Goal: Information Seeking & Learning: Learn about a topic

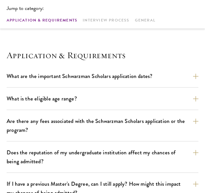
scroll to position [165, 0]
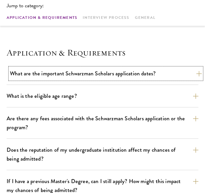
click at [59, 75] on button "What are the important Schwarzman Scholars application dates?" at bounding box center [106, 74] width 192 height 12
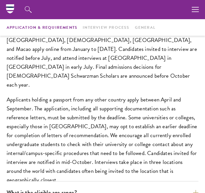
scroll to position [198, 0]
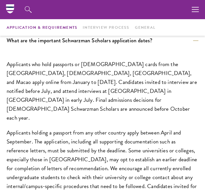
click at [41, 66] on p "Applicants who hold passports or permanent resident cards from the Chinese main…" at bounding box center [103, 91] width 192 height 62
click at [20, 67] on p "Applicants who hold passports or permanent resident cards from the Chinese main…" at bounding box center [103, 91] width 192 height 62
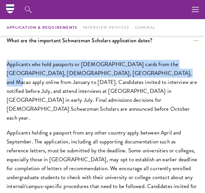
drag, startPoint x: 20, startPoint y: 67, endPoint x: 132, endPoint y: 76, distance: 111.6
click at [132, 76] on p "Applicants who hold passports or permanent resident cards from the Chinese main…" at bounding box center [103, 91] width 192 height 62
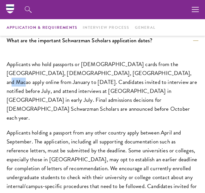
click at [132, 76] on p "Applicants who hold passports or permanent resident cards from the Chinese main…" at bounding box center [103, 91] width 192 height 62
click at [128, 80] on p "Applicants who hold passports or permanent resident cards from the Chinese main…" at bounding box center [103, 91] width 192 height 62
click at [15, 94] on p "Applicants who hold passports or permanent resident cards from the Chinese main…" at bounding box center [103, 91] width 192 height 62
drag, startPoint x: 15, startPoint y: 94, endPoint x: 59, endPoint y: 94, distance: 44.3
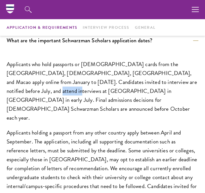
click at [18, 94] on p "Applicants who hold passports or permanent resident cards from the Chinese main…" at bounding box center [103, 91] width 192 height 62
click at [90, 90] on p "Applicants who hold passports or permanent resident cards from the Chinese main…" at bounding box center [103, 91] width 192 height 62
click at [120, 87] on p "Applicants who hold passports or permanent resident cards from the Chinese main…" at bounding box center [103, 91] width 192 height 62
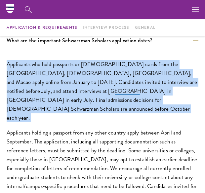
drag, startPoint x: 120, startPoint y: 87, endPoint x: 116, endPoint y: 87, distance: 4.0
click at [120, 87] on p "Applicants who hold passports or permanent resident cards from the Chinese main…" at bounding box center [103, 91] width 192 height 62
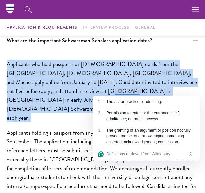
click at [99, 71] on p "Applicants who hold passports or permanent resident cards from the Chinese main…" at bounding box center [103, 91] width 192 height 62
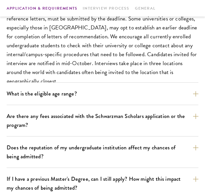
scroll to position [363, 0]
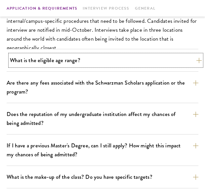
click at [47, 62] on button "What is the eligible age range?" at bounding box center [106, 60] width 192 height 12
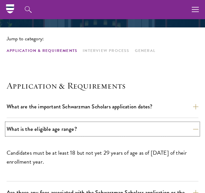
scroll to position [165, 0]
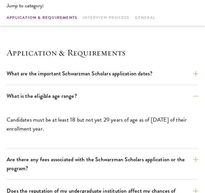
click at [43, 120] on p "Candidates must be at least 18 but not yet 29 years of age as of August 1 of th…" at bounding box center [103, 124] width 192 height 18
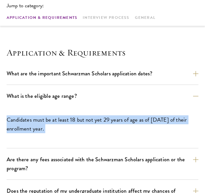
click at [43, 120] on p "Candidates must be at least 18 but not yet 29 years of age as of August 1 of th…" at bounding box center [103, 124] width 192 height 18
click at [89, 121] on p "Candidates must be at least 18 but not yet 29 years of age as of August 1 of th…" at bounding box center [103, 124] width 192 height 18
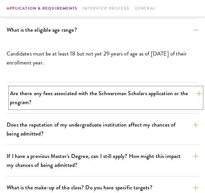
click at [37, 93] on button "Are there any fees associated with the Schwarzman Scholars application or the p…" at bounding box center [106, 98] width 192 height 20
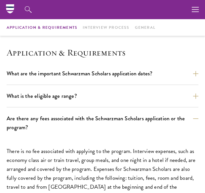
click at [31, 55] on h4 "Application & Requirements" at bounding box center [103, 52] width 192 height 11
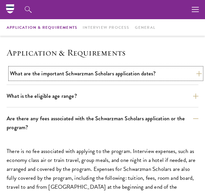
click at [43, 75] on button "What are the important Schwarzman Scholars application dates?" at bounding box center [106, 74] width 192 height 12
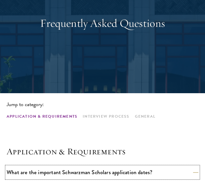
scroll to position [132, 0]
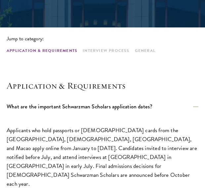
click at [24, 90] on h4 "Application & Requirements" at bounding box center [103, 85] width 192 height 11
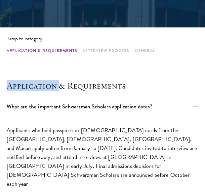
click at [24, 90] on h4 "Application & Requirements" at bounding box center [103, 85] width 192 height 11
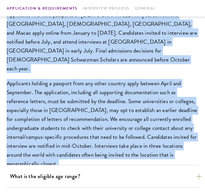
scroll to position [330, 0]
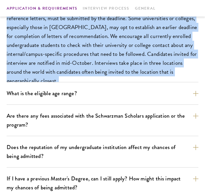
drag, startPoint x: 24, startPoint y: 90, endPoint x: 88, endPoint y: 72, distance: 66.0
copy section "Application & Requirements What are the important Schwarzman Scholars applicati…"
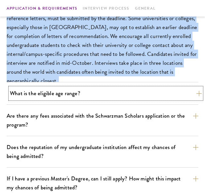
click at [49, 90] on button "What is the eligible age range?" at bounding box center [106, 94] width 192 height 12
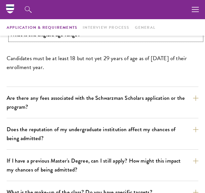
scroll to position [165, 0]
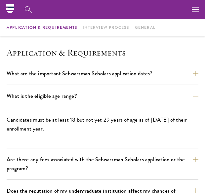
click at [27, 123] on p "Candidates must be at least 18 but not yet 29 years of age as of August 1 of th…" at bounding box center [103, 124] width 192 height 18
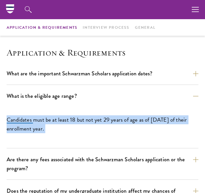
copy div "Candidates must be at least 18 but not yet 29 years of age as of August 1 of th…"
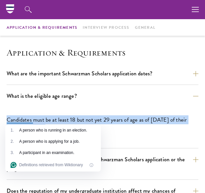
click at [68, 119] on p "Candidates must be at least 18 but not yet 29 years of age as of August 1 of th…" at bounding box center [103, 124] width 192 height 18
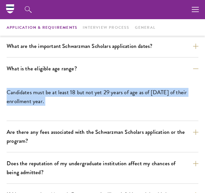
scroll to position [231, 0]
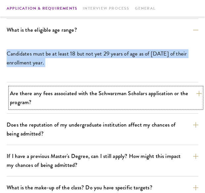
click at [43, 99] on button "Are there any fees associated with the Schwarzman Scholars application or the p…" at bounding box center [106, 98] width 192 height 20
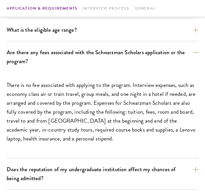
click at [49, 99] on p "There is no fee associated with applying to the program. Interview expenses, su…" at bounding box center [103, 112] width 192 height 62
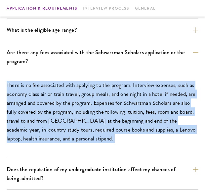
click at [49, 99] on p "There is no fee associated with applying to the program. Interview expenses, su…" at bounding box center [103, 112] width 192 height 62
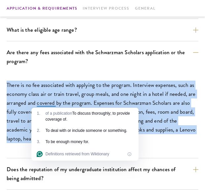
copy div "There is no fee associated with applying to the program. Interview expenses, su…"
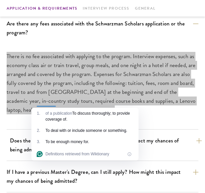
scroll to position [297, 0]
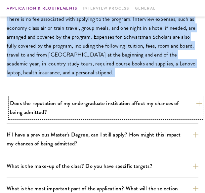
click at [45, 109] on button "Does the reputation of my undergraduate institution affect my chances of being …" at bounding box center [106, 107] width 192 height 20
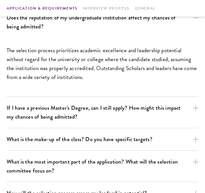
click at [42, 64] on p "The selection process prioritizes academic excellence and leadership potential …" at bounding box center [103, 64] width 192 height 36
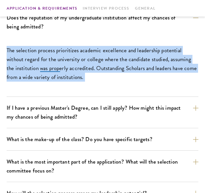
click at [42, 64] on p "The selection process prioritizes academic excellence and leadership potential …" at bounding box center [103, 64] width 192 height 36
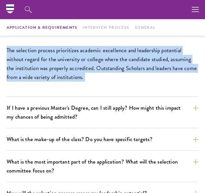
scroll to position [264, 0]
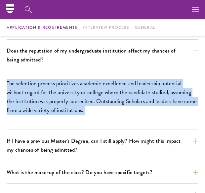
copy div "The selection process prioritizes academic excellence and leadership potential …"
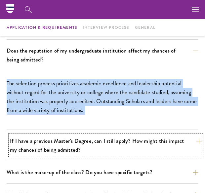
click at [86, 139] on button "If I have a previous Master's Degree, can I still apply? How might this impact …" at bounding box center [106, 145] width 192 height 20
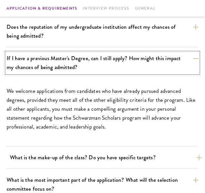
scroll to position [297, 0]
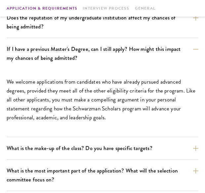
click at [64, 111] on p "We welcome applications from candidates who have already pursued advanced degre…" at bounding box center [103, 99] width 192 height 45
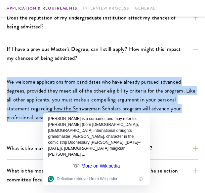
copy div "We welcome applications from candidates who have already pursued advanced degre…"
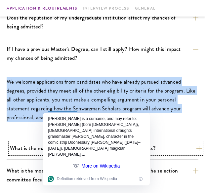
click at [22, 152] on button "What is the make-up of the class? Do you have specific targets?" at bounding box center [106, 148] width 192 height 12
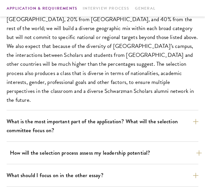
scroll to position [429, 0]
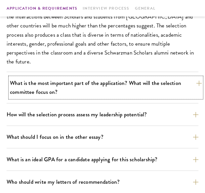
click at [37, 88] on button "What is the most important part of the application? What will the selection com…" at bounding box center [106, 87] width 192 height 20
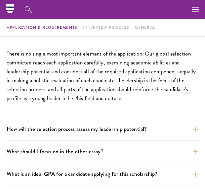
scroll to position [363, 0]
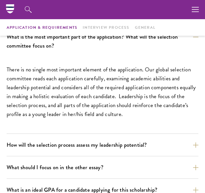
click at [45, 84] on p "There is no single most important element of the application. Our global select…" at bounding box center [103, 91] width 192 height 53
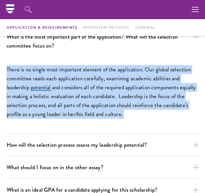
click at [45, 84] on p "There is no single most important element of the application. Our global select…" at bounding box center [103, 91] width 192 height 53
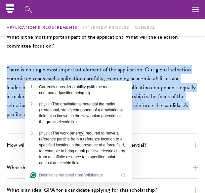
copy div "There is no single most important element of the application. Our global select…"
click at [57, 71] on p "There is no single most important element of the application. Our global select…" at bounding box center [103, 91] width 192 height 53
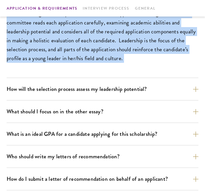
scroll to position [429, 0]
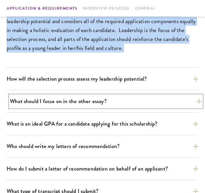
click at [44, 104] on button "What should I focus on in the other essay?" at bounding box center [106, 101] width 192 height 12
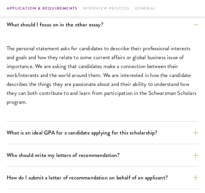
click at [39, 74] on p "The personal statement asks for candidates to describe their professional inter…" at bounding box center [103, 75] width 192 height 62
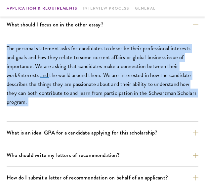
copy div "The personal statement asks for candidates to describe their professional inter…"
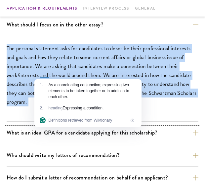
click at [63, 137] on button "What is an ideal GPA for a candidate applying for this scholarship?" at bounding box center [103, 133] width 192 height 12
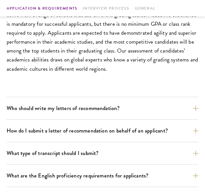
scroll to position [495, 0]
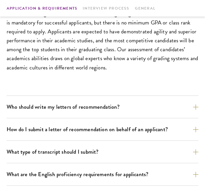
click at [68, 46] on p "GPAs and grading practices can vary enormously around the world, and our applic…" at bounding box center [103, 35] width 192 height 71
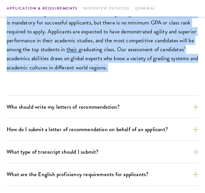
click at [68, 46] on p "GPAs and grading practices can vary enormously around the world, and our applic…" at bounding box center [103, 35] width 192 height 71
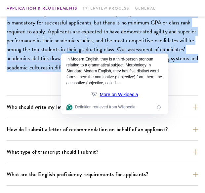
copy div "GPAs and grading practices can vary enormously around the world, and our applic…"
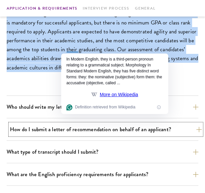
click at [28, 130] on button "How do I submit a letter of recommendation on behalf of an applicant?" at bounding box center [106, 130] width 192 height 12
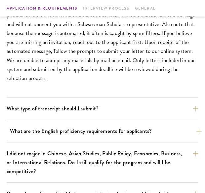
scroll to position [561, 0]
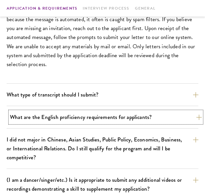
click at [52, 117] on button "What are the English proficiency requirements for applicants?" at bounding box center [106, 117] width 192 height 12
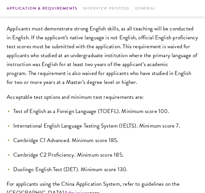
click at [70, 35] on p "Applicants must demonstrate strong English skills, as all teaching will be cond…" at bounding box center [103, 55] width 192 height 62
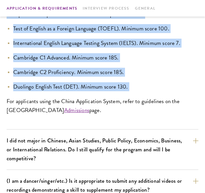
scroll to position [660, 0]
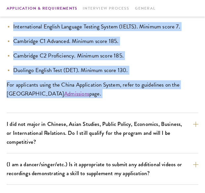
drag, startPoint x: 70, startPoint y: 35, endPoint x: 87, endPoint y: 88, distance: 55.6
click at [87, 88] on div "Applicants must demonstrate strong English skills, as all teaching will be cond…" at bounding box center [103, 15] width 192 height 196
copy div "Applicants must demonstrate strong English skills, as all teaching will be cond…"
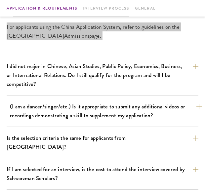
scroll to position [727, 0]
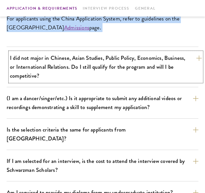
click at [64, 70] on button "I did not major in Chinese, Asian Studies, Public Policy, Economics, Business, …" at bounding box center [106, 66] width 192 height 29
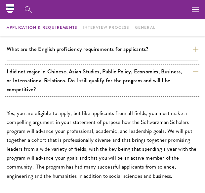
scroll to position [495, 0]
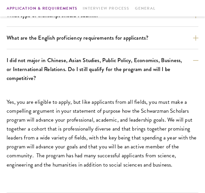
click at [61, 118] on p "Yes, you are eligible to apply, but like applicants from all fields, you must m…" at bounding box center [103, 132] width 192 height 71
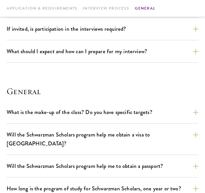
scroll to position [1024, 0]
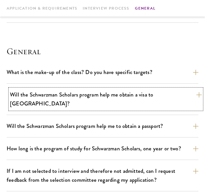
click at [75, 89] on button "Will the Schwarzman Scholars program help me obtain a visa to China?" at bounding box center [106, 99] width 192 height 20
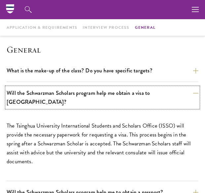
scroll to position [920, 0]
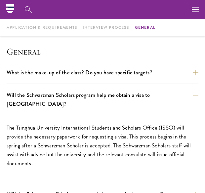
click at [59, 123] on p "The Tsinghua University International Students and Scholars Office (ISSO) will …" at bounding box center [103, 145] width 192 height 45
click at [56, 123] on p "The Tsinghua University International Students and Scholars Office (ISSO) will …" at bounding box center [103, 145] width 192 height 45
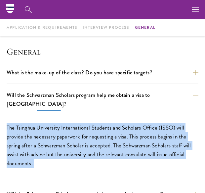
click at [56, 123] on p "The Tsinghua University International Students and Scholars Office (ISSO) will …" at bounding box center [103, 145] width 192 height 45
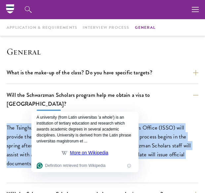
copy div "The Tsinghua University International Students and Scholars Office (ISSO) will …"
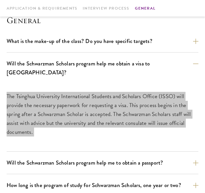
scroll to position [953, 0]
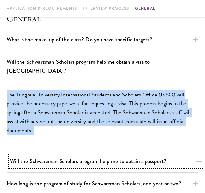
click at [89, 155] on button "Will the Schwarzman Scholars program help me to obtain a passport?" at bounding box center [106, 161] width 192 height 12
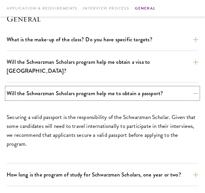
scroll to position [1019, 0]
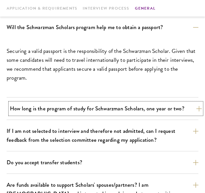
click at [74, 103] on button "How long is the program of study for Schwarzman Scholars, one year or two?" at bounding box center [106, 109] width 192 height 12
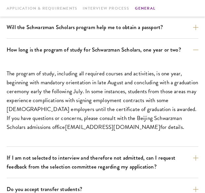
click at [75, 83] on p "The program of study, including all required courses and activities, is one yea…" at bounding box center [103, 100] width 192 height 62
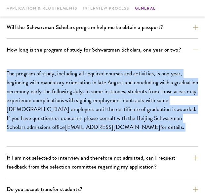
click at [75, 83] on p "The program of study, including all required courses and activities, is one yea…" at bounding box center [103, 100] width 192 height 62
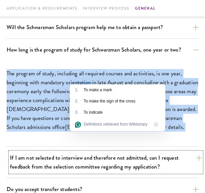
click at [44, 152] on button "If I am not selected to interview and therefore not admitted, can I request fee…" at bounding box center [106, 162] width 192 height 20
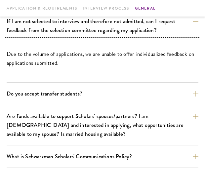
scroll to position [1085, 0]
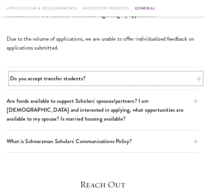
click at [72, 73] on button "Do you accept transfer students?" at bounding box center [106, 79] width 192 height 12
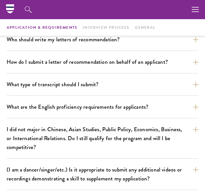
scroll to position [0, 0]
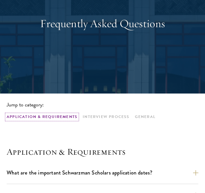
click at [53, 120] on link "Application & Requirements" at bounding box center [42, 116] width 71 height 5
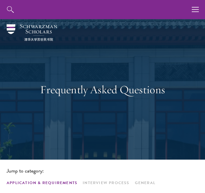
click at [67, 87] on h1 "Frequently Asked Questions" at bounding box center [103, 89] width 192 height 15
click at [28, 29] on img at bounding box center [32, 32] width 51 height 17
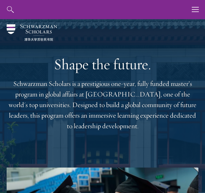
click at [21, 88] on p "Schwarzman Scholars is a prestigious one-year, fully funded master’s program in…" at bounding box center [103, 105] width 192 height 53
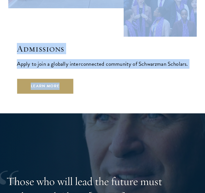
scroll to position [1420, 0]
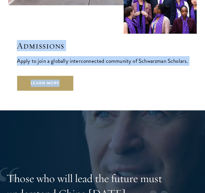
drag, startPoint x: 21, startPoint y: 88, endPoint x: 108, endPoint y: 58, distance: 91.8
copy main "Schwarzman Scholars is a prestigious one-year, fully funded master’s program in…"
click at [89, 78] on div "Admissions Apply to join a globally interconnected community of Schwarzman Scho…" at bounding box center [102, 65] width 171 height 50
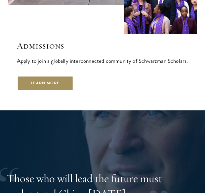
click at [60, 76] on link "Learn More" at bounding box center [45, 83] width 56 height 15
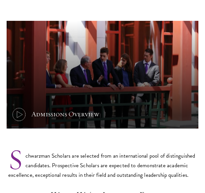
scroll to position [297, 0]
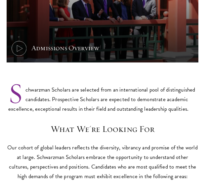
click at [75, 91] on p "Schwarzman Scholars are selected from an international pool of distinguished ca…" at bounding box center [102, 94] width 188 height 38
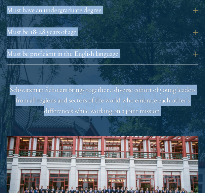
scroll to position [727, 0]
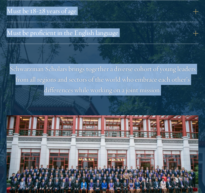
drag, startPoint x: 75, startPoint y: 91, endPoint x: 151, endPoint y: 86, distance: 76.1
copy main "Schwarzman Scholars are selected from an international pool of distinguished ca…"
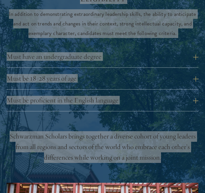
scroll to position [660, 0]
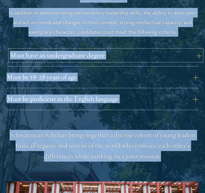
click at [90, 58] on button "Must have an undergraduate degree" at bounding box center [106, 55] width 192 height 11
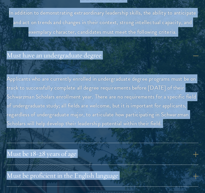
click at [55, 100] on p "Applicants who are currently enrolled in undergraduate degree programs must be …" at bounding box center [103, 100] width 192 height 53
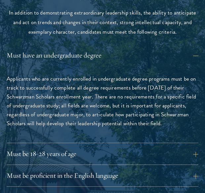
click at [70, 161] on div "Must be 18-28 years of age Candidates must be at least 18 but not yet 29 years …" at bounding box center [103, 156] width 192 height 17
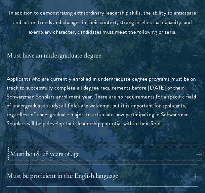
click at [75, 154] on button "Must be 18-28 years of age" at bounding box center [106, 153] width 192 height 11
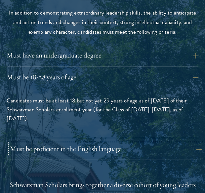
click at [84, 149] on button "Must be proficient in the English language" at bounding box center [106, 148] width 192 height 11
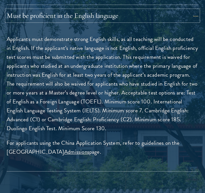
scroll to position [793, 0]
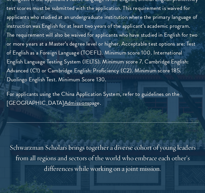
click at [74, 47] on p "Applicants must demonstrate strong English skills, as all teaching will be cond…" at bounding box center [103, 35] width 192 height 98
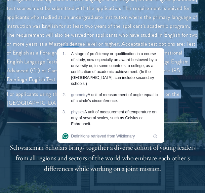
drag, startPoint x: 74, startPoint y: 47, endPoint x: 106, endPoint y: 95, distance: 57.4
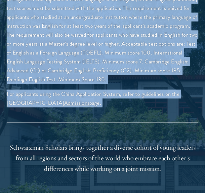
copy div "Applicants must demonstrate strong English skills, as all teaching will be cond…"
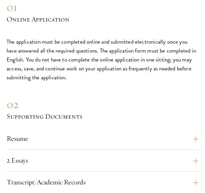
scroll to position [1618, 0]
